Goal: Check status

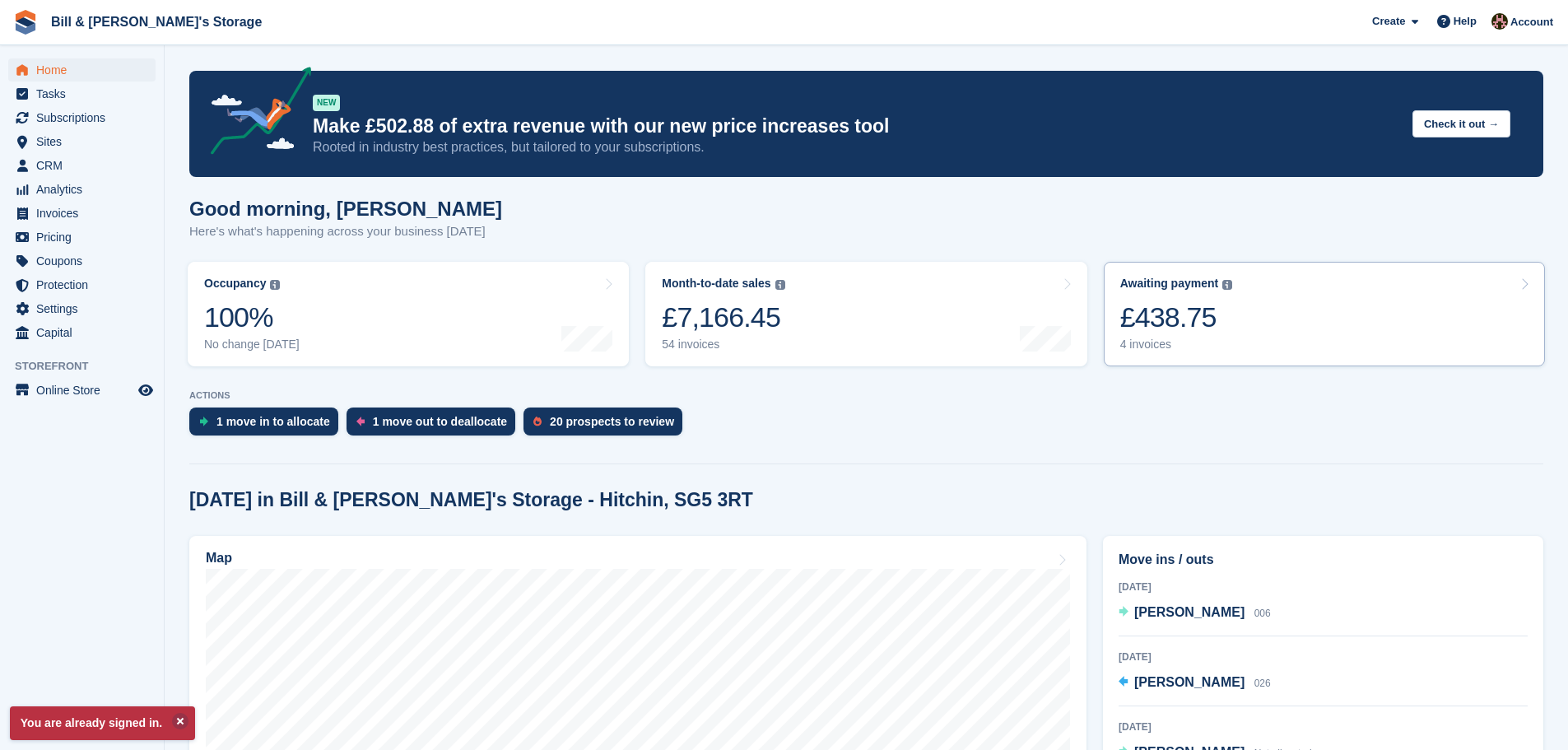
click at [1142, 336] on div "Awaiting payment The total outstanding balance on all open invoices. £438.75 4 …" at bounding box center [1176, 314] width 113 height 75
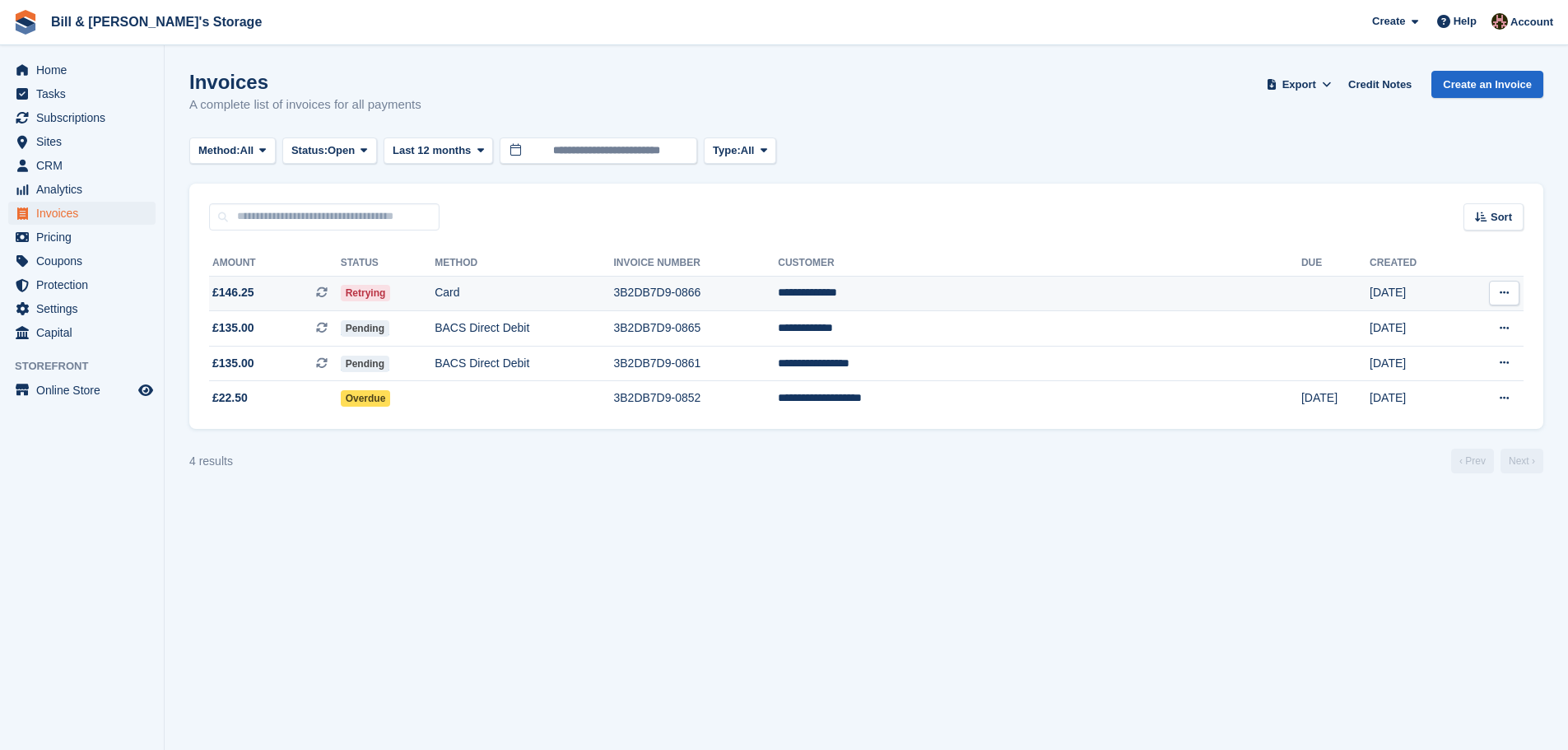
click at [435, 296] on td "Retrying" at bounding box center [388, 294] width 94 height 36
